Goal: Task Accomplishment & Management: Manage account settings

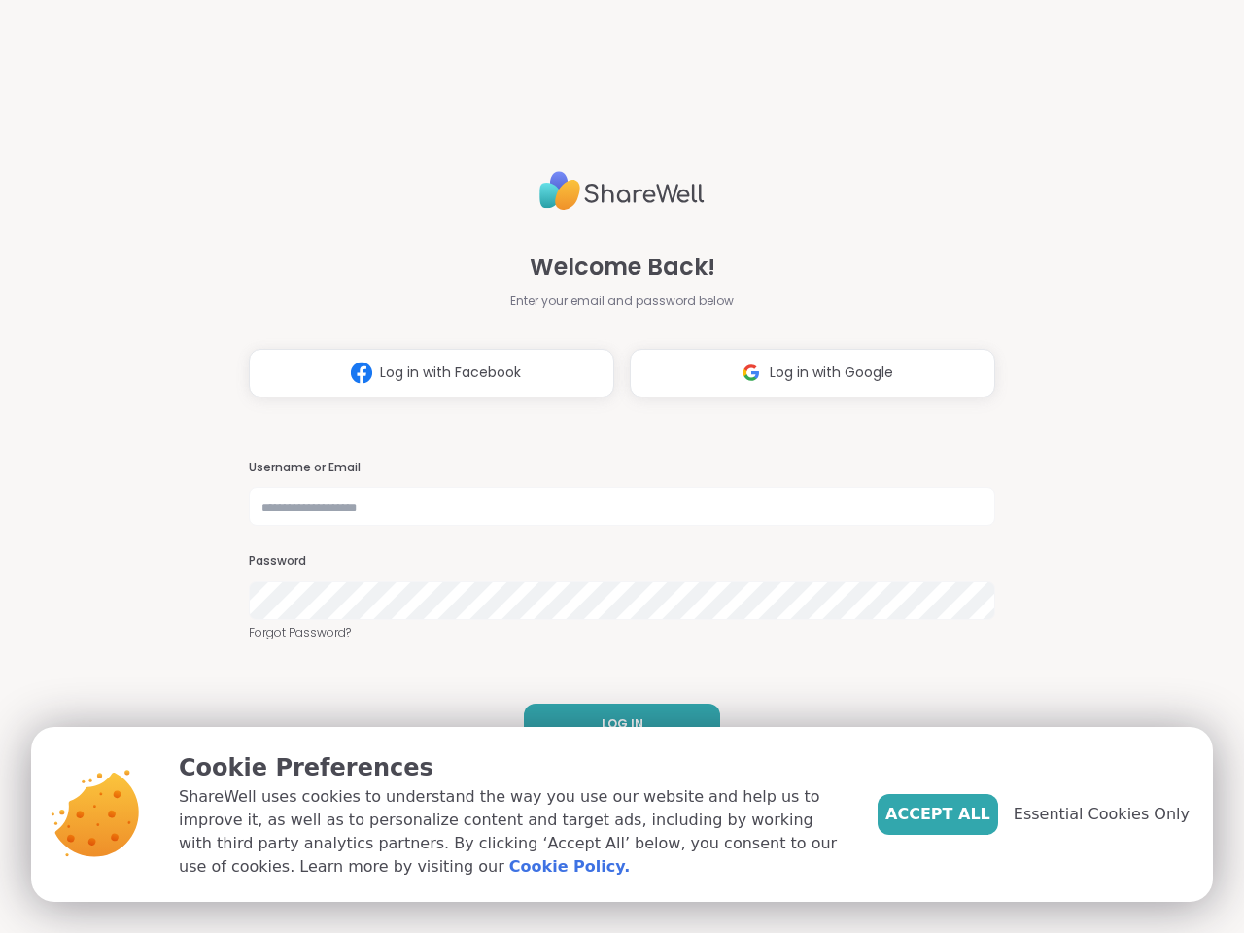
click at [613, 467] on h3 "Username or Email" at bounding box center [622, 468] width 747 height 17
click at [424, 373] on span "Log in with Facebook" at bounding box center [450, 373] width 141 height 20
click at [805, 373] on span "Log in with Google" at bounding box center [831, 373] width 123 height 20
click at [614, 724] on span "LOG IN" at bounding box center [623, 723] width 42 height 17
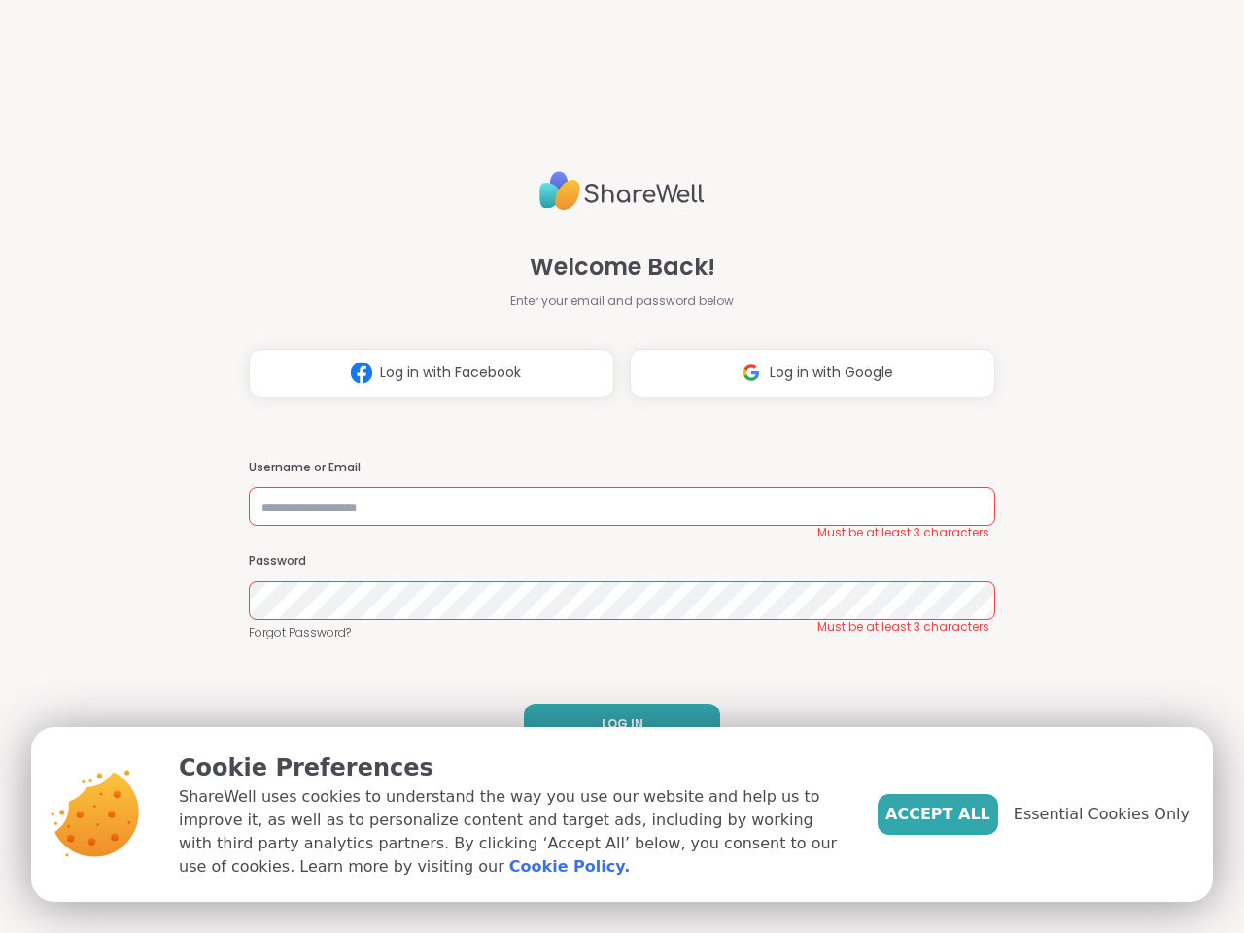
click at [970, 815] on span "Accept All" at bounding box center [938, 814] width 105 height 23
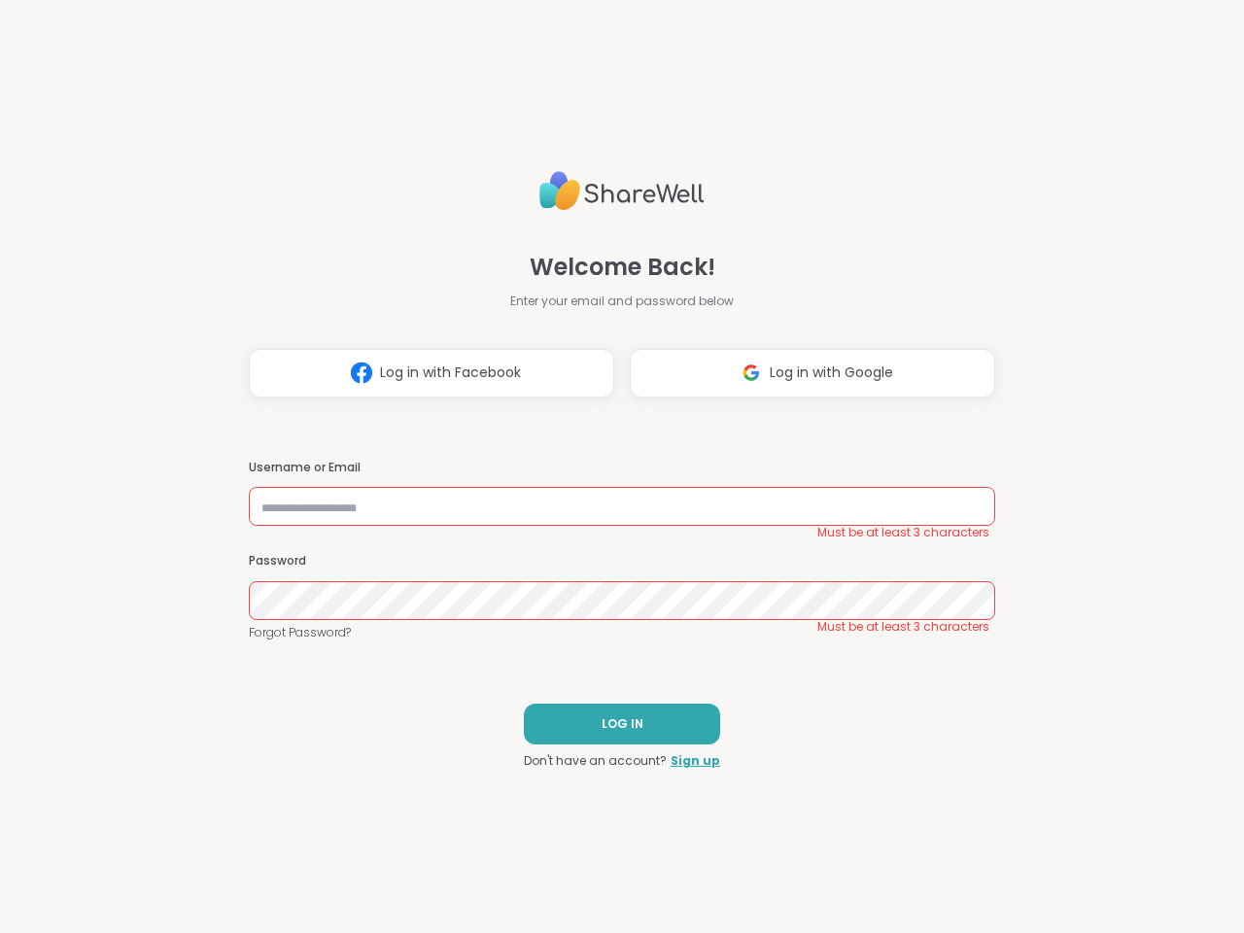
click at [1113, 815] on div "Welcome Back! Enter your email and password below Log in with Facebook Log in w…" at bounding box center [622, 466] width 1244 height 933
